Goal: Transaction & Acquisition: Download file/media

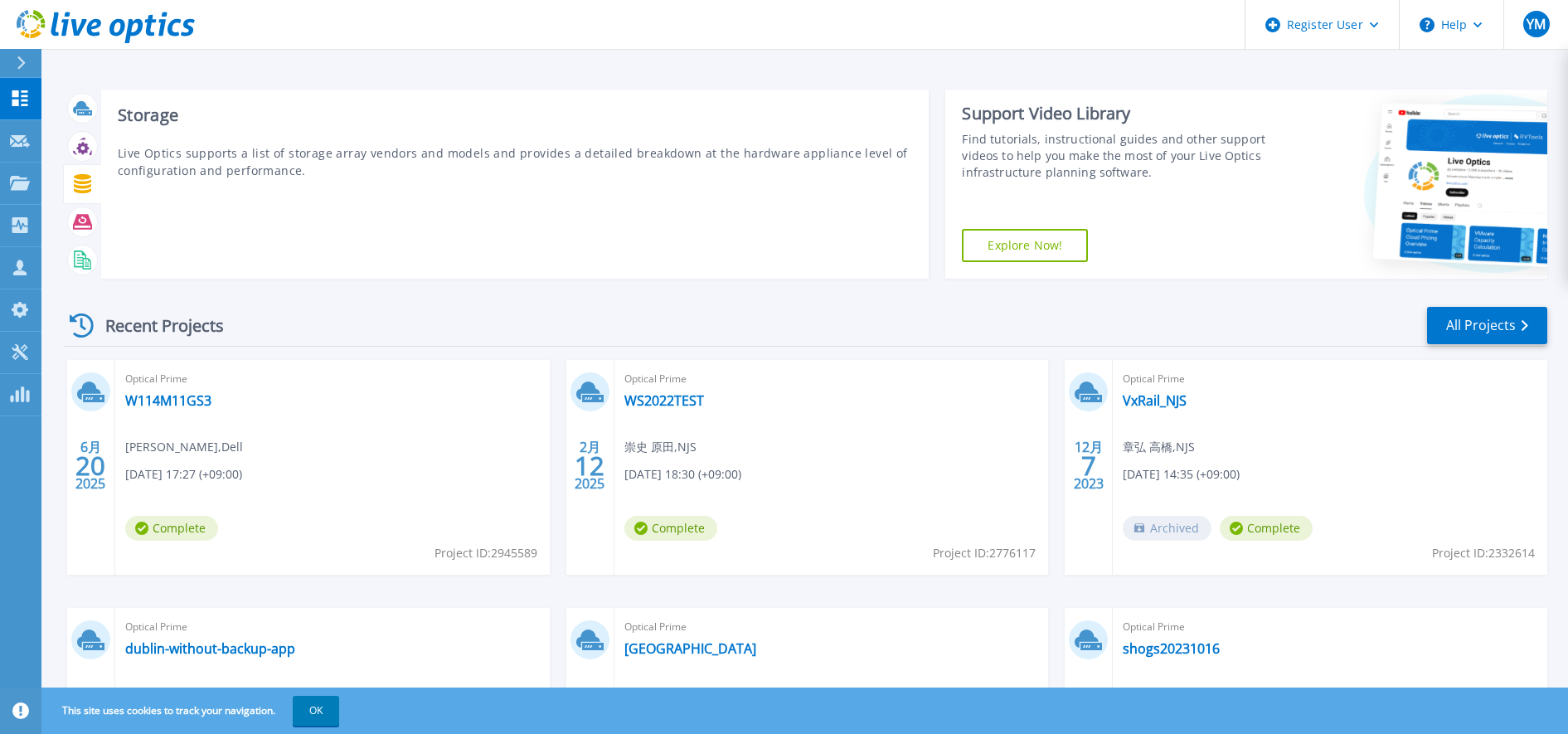
click at [82, 189] on icon at bounding box center [82, 184] width 17 height 19
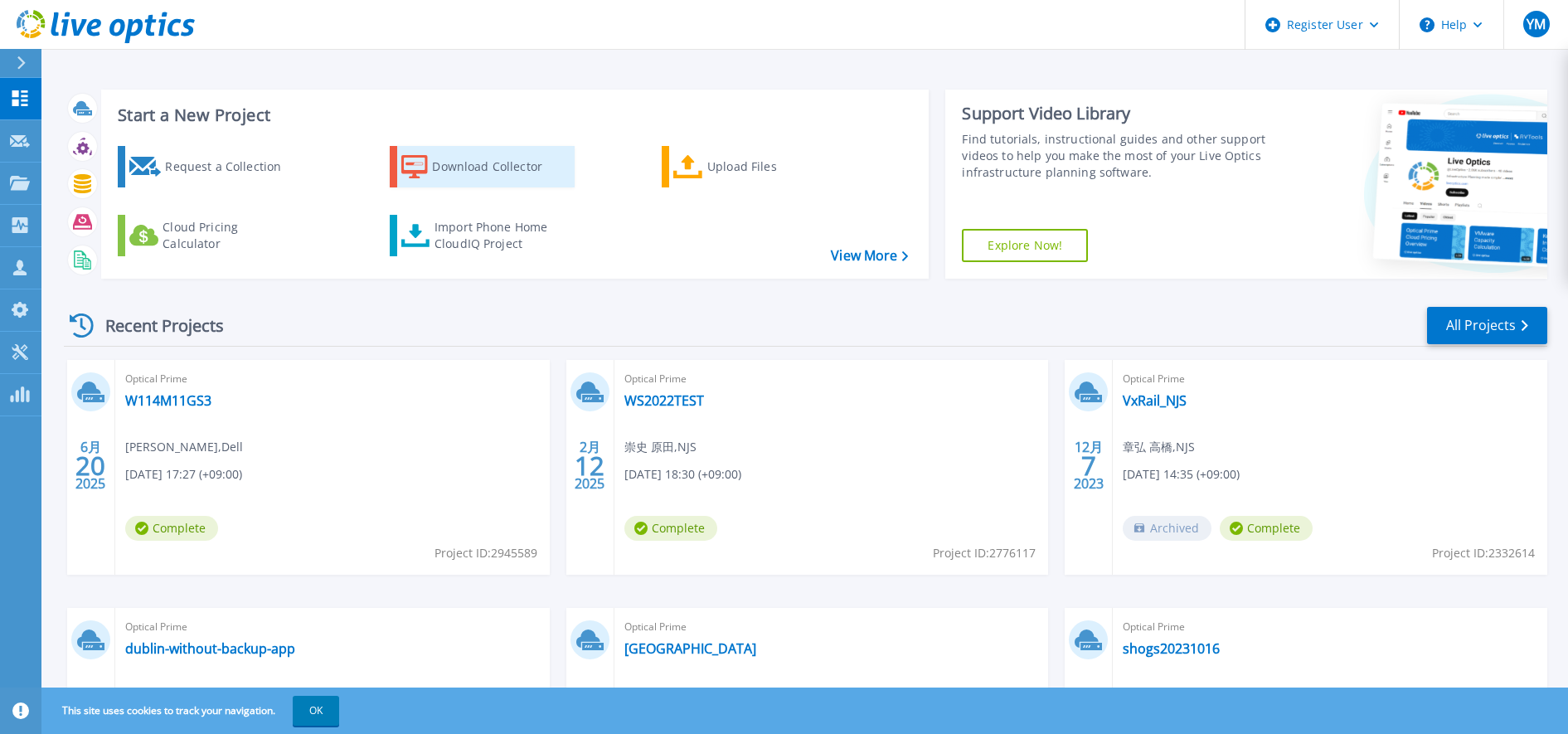
click at [398, 166] on link "Download Collector" at bounding box center [482, 166] width 185 height 41
